Goal: Complete application form

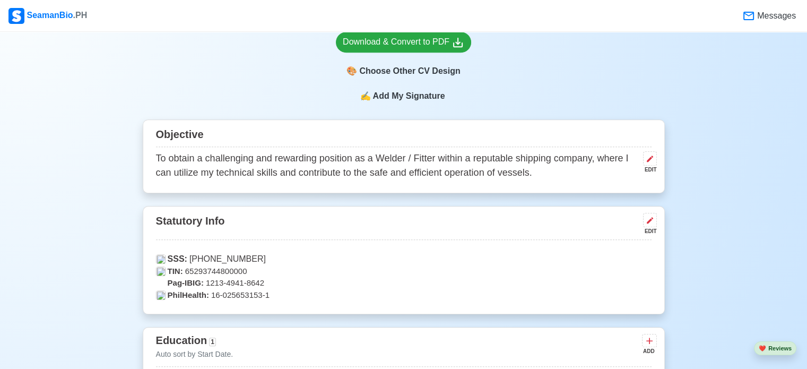
scroll to position [796, 0]
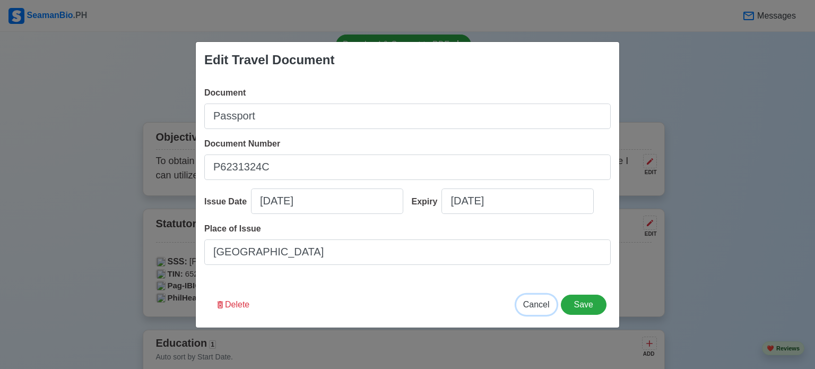
click at [539, 306] on span "Cancel" at bounding box center [536, 304] width 27 height 9
type input "[DATE]"
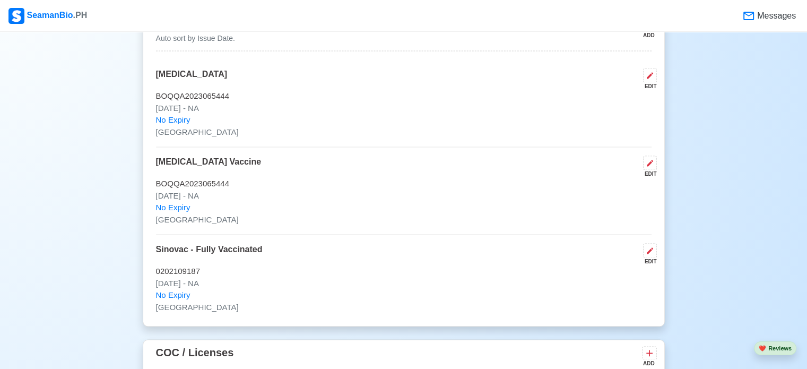
scroll to position [1486, 0]
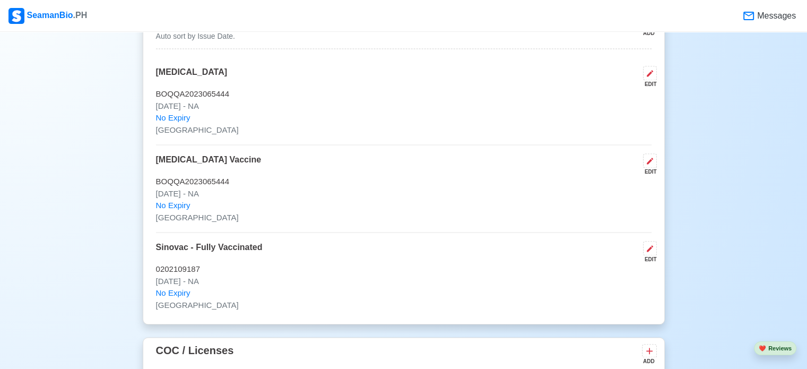
click at [758, 8] on span "Messages" at bounding box center [768, 16] width 61 height 22
click at [757, 13] on span "Messages" at bounding box center [775, 16] width 41 height 13
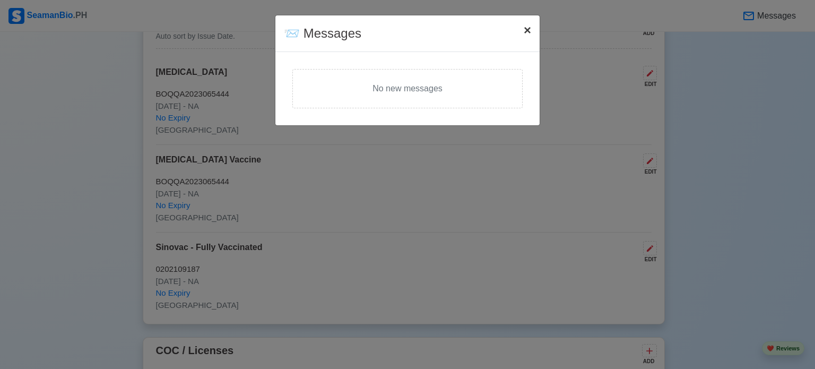
click at [524, 27] on span "×" at bounding box center [527, 30] width 7 height 14
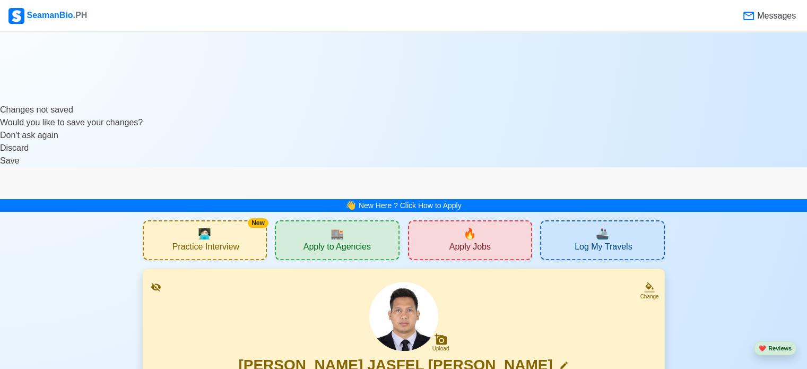
scroll to position [0, 0]
